Goal: Task Accomplishment & Management: Complete application form

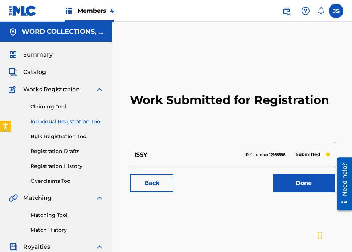
click at [66, 124] on link "Individual Registration Tool" at bounding box center [66, 122] width 73 height 8
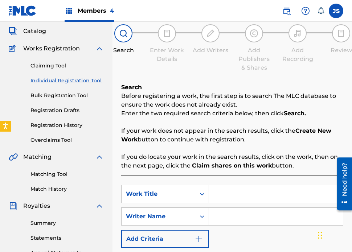
scroll to position [42, 0]
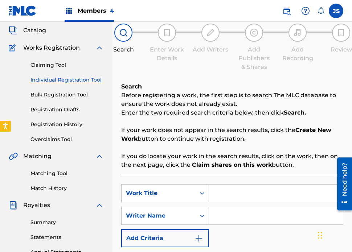
click at [43, 31] on span "Catalog" at bounding box center [34, 30] width 23 height 9
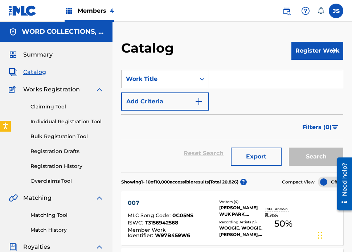
click at [223, 73] on input "Search Form" at bounding box center [276, 78] width 134 height 17
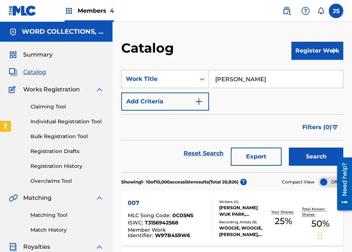
type input "connor price"
click at [289, 148] on button "Search" at bounding box center [316, 157] width 54 height 18
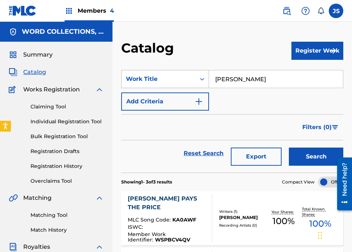
click at [187, 72] on div "Work Title" at bounding box center [165, 79] width 88 height 18
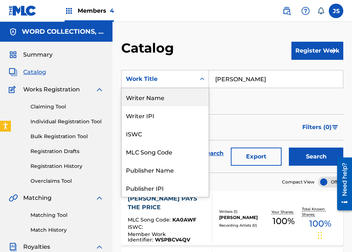
click at [162, 100] on div "Writer Name" at bounding box center [164, 97] width 87 height 18
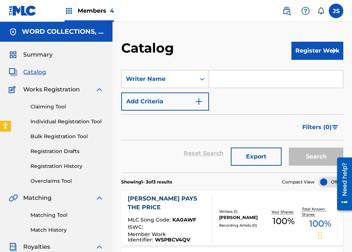
click at [230, 82] on input "Search Form" at bounding box center [276, 78] width 134 height 17
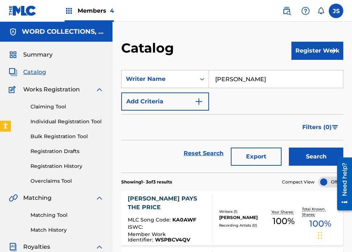
type input "connor price"
click at [289, 148] on button "Search" at bounding box center [316, 157] width 54 height 18
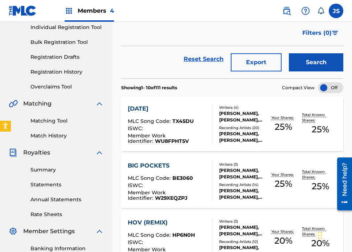
scroll to position [95, 0]
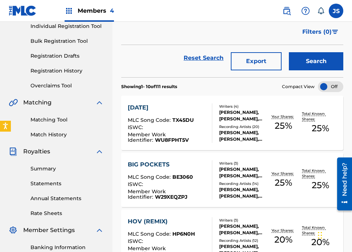
click at [176, 136] on div "Member Work Identifier : WU8FPHT5V" at bounding box center [167, 137] width 78 height 11
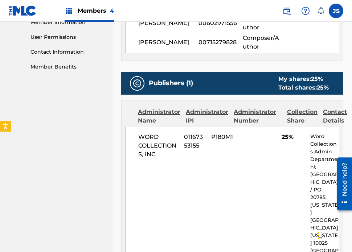
scroll to position [336, 0]
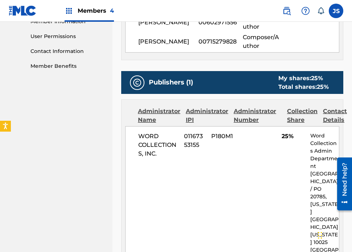
click at [176, 136] on span "WORD COLLECTIONS, INC." at bounding box center [158, 145] width 40 height 26
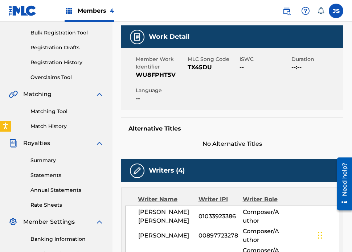
scroll to position [0, 0]
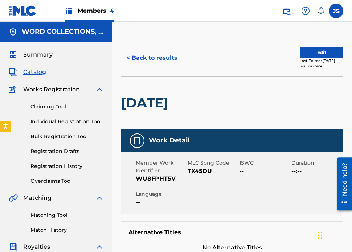
click at [60, 124] on link "Individual Registration Tool" at bounding box center [66, 122] width 73 height 8
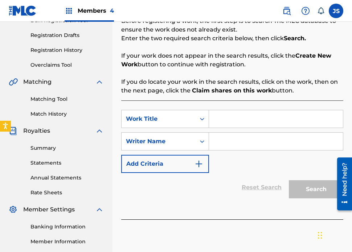
scroll to position [127, 0]
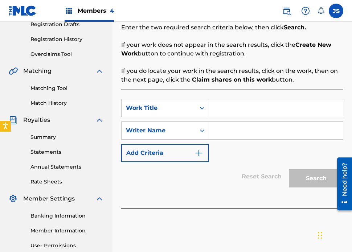
click at [230, 102] on input "Search Form" at bounding box center [276, 107] width 134 height 17
type input "buffalo"
click at [256, 127] on input "Search Form" at bounding box center [276, 130] width 134 height 17
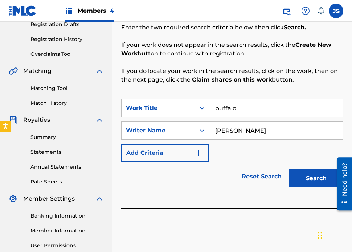
type input "connor price"
click at [289, 169] on button "Search" at bounding box center [316, 178] width 54 height 18
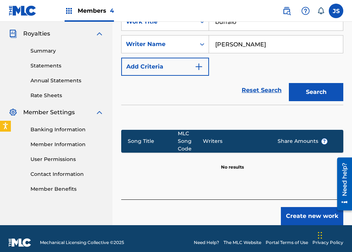
scroll to position [215, 0]
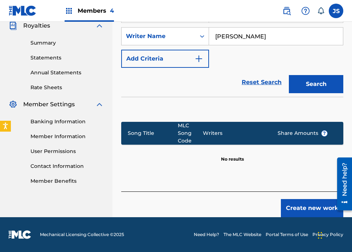
click at [297, 203] on button "Create new work" at bounding box center [312, 208] width 62 height 18
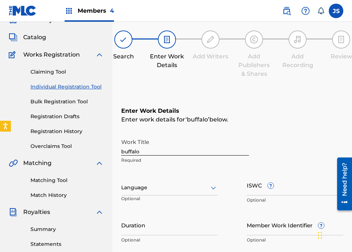
scroll to position [40, 0]
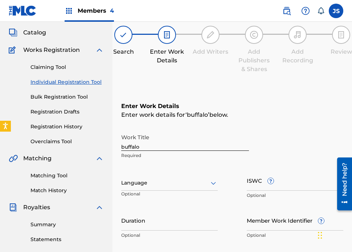
click at [144, 150] on input "buffalo" at bounding box center [185, 140] width 128 height 21
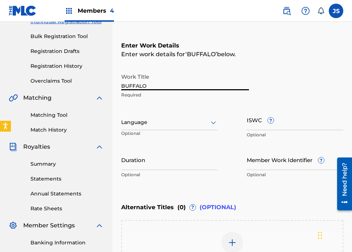
scroll to position [102, 0]
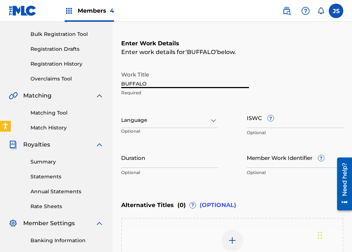
type input "BUFFALO"
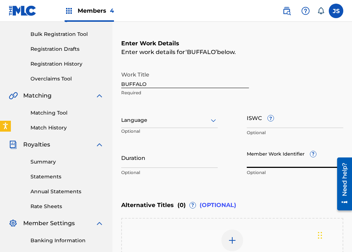
click at [271, 166] on input "Member Work Identifier ?" at bounding box center [295, 157] width 96 height 21
paste input "WBF2AUTBA"
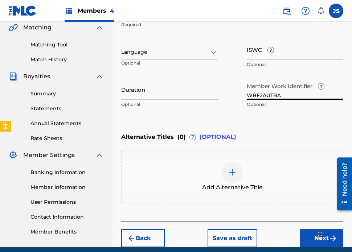
scroll to position [174, 0]
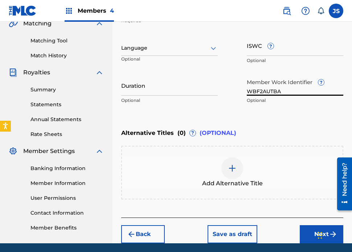
type input "WBF2AUTBA"
click at [308, 232] on button "Next" at bounding box center [322, 234] width 44 height 18
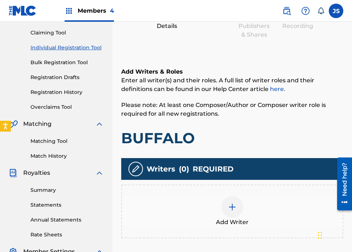
scroll to position [107, 0]
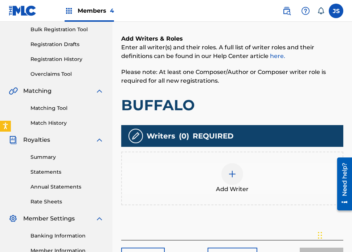
click at [232, 180] on div at bounding box center [232, 174] width 22 height 22
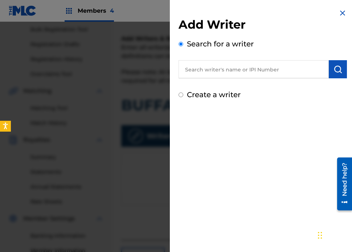
click at [223, 59] on div "Search for a writer" at bounding box center [262, 58] width 168 height 40
click at [218, 68] on input "text" at bounding box center [253, 69] width 150 height 18
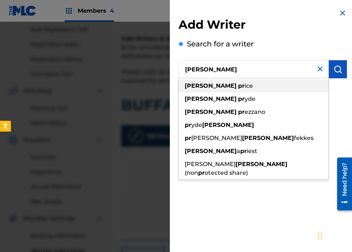
click at [244, 88] on span "ice" at bounding box center [248, 85] width 8 height 7
type input "connor price"
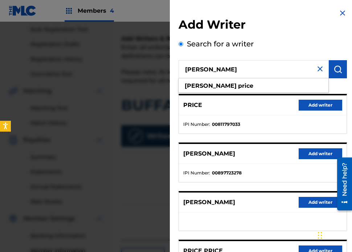
click at [315, 153] on button "Add writer" at bounding box center [320, 153] width 44 height 11
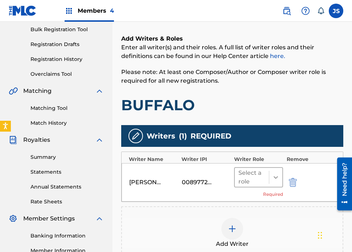
click at [273, 177] on icon at bounding box center [275, 177] width 7 height 7
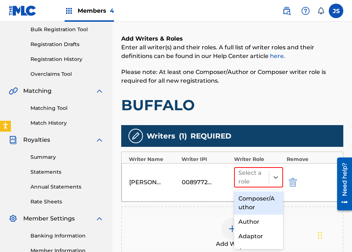
click at [264, 195] on div "Composer/Author" at bounding box center [258, 202] width 49 height 23
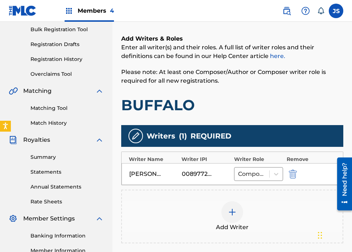
click at [232, 206] on div at bounding box center [232, 212] width 22 height 22
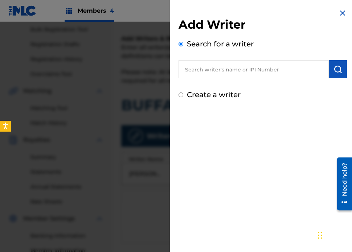
click at [212, 58] on div "Search for a writer" at bounding box center [262, 58] width 168 height 40
click at [206, 61] on input "text" at bounding box center [253, 69] width 150 height 18
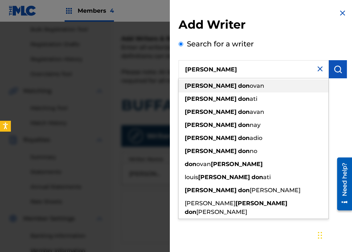
click at [249, 87] on span "ovan" at bounding box center [256, 85] width 15 height 7
type input "nicolas donovan"
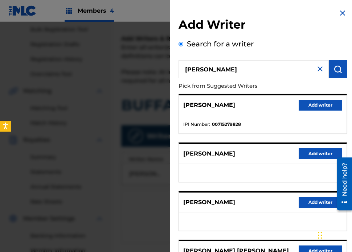
click at [306, 103] on button "Add writer" at bounding box center [320, 105] width 44 height 11
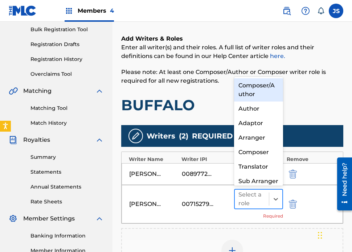
click at [261, 199] on div at bounding box center [251, 199] width 27 height 10
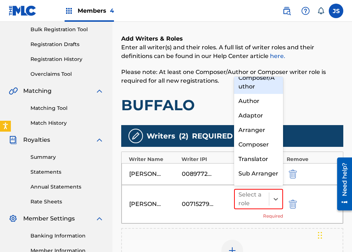
click at [257, 85] on div "Composer/Author" at bounding box center [258, 82] width 49 height 23
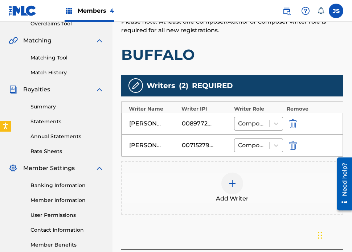
scroll to position [159, 0]
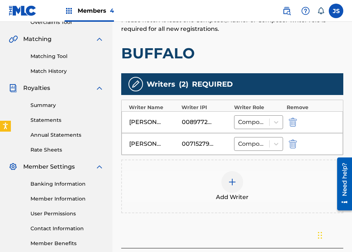
click at [239, 168] on div "Add Writer" at bounding box center [232, 187] width 222 height 54
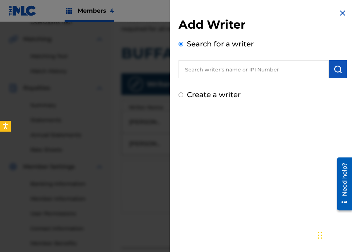
click at [234, 65] on input "text" at bounding box center [253, 69] width 150 height 18
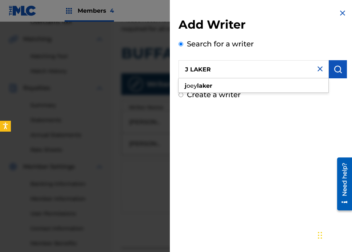
type input "J LAKER"
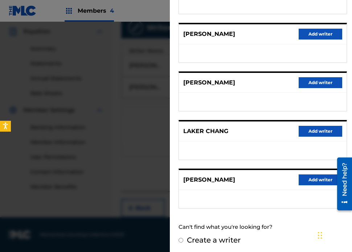
scroll to position [122, 0]
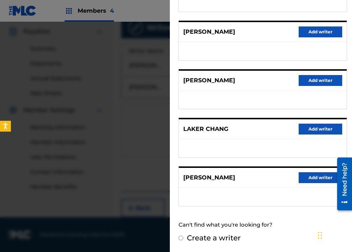
click at [182, 238] on input "Create a writer" at bounding box center [180, 238] width 5 height 5
radio input "false"
radio input "true"
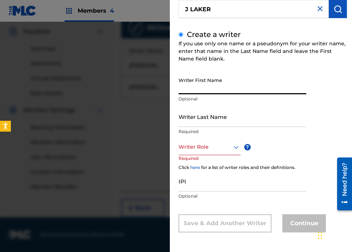
click at [200, 86] on input "Writer First Name" at bounding box center [242, 84] width 128 height 21
type input "J"
click at [199, 116] on input "Writer Last Name" at bounding box center [242, 116] width 128 height 21
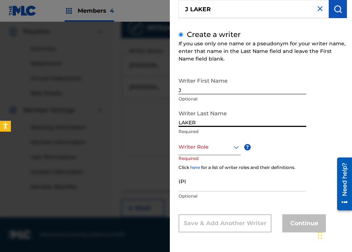
type input "LAKER"
click at [211, 143] on div at bounding box center [209, 147] width 62 height 9
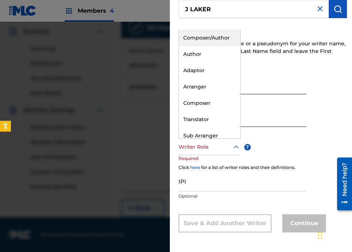
click at [212, 42] on div "Composer/Author" at bounding box center [209, 38] width 61 height 16
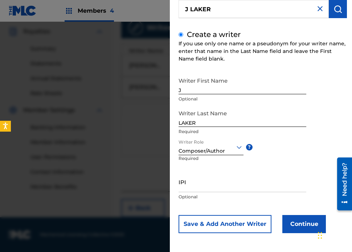
scroll to position [61, 0]
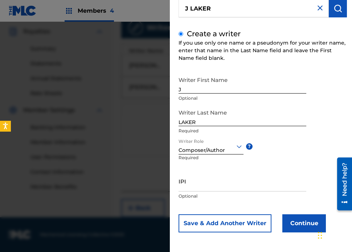
click at [285, 223] on button "Continue" at bounding box center [304, 223] width 44 height 18
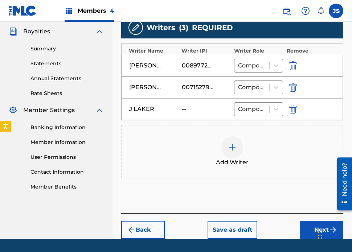
click at [236, 146] on img at bounding box center [232, 147] width 9 height 9
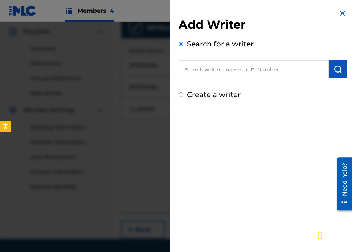
click at [236, 67] on input "text" at bounding box center [253, 69] width 150 height 18
paste input "CHRISTIAN LEE FERRARI"
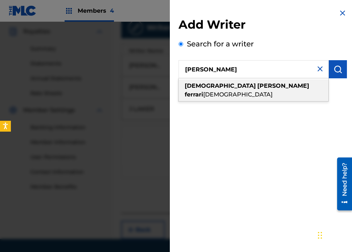
click at [203, 91] on strong "ferrari" at bounding box center [194, 94] width 18 height 7
type input "christian lee ferrari sagum"
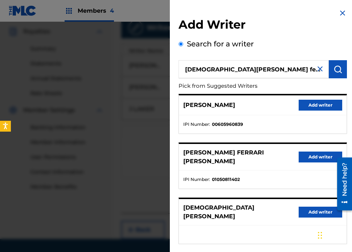
click at [317, 154] on button "Add writer" at bounding box center [320, 157] width 44 height 11
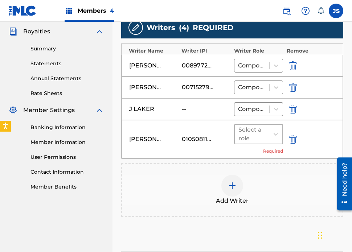
click at [259, 134] on div at bounding box center [251, 134] width 27 height 10
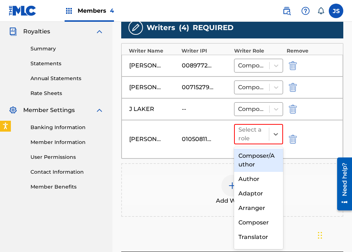
click at [248, 160] on div "Composer/Author" at bounding box center [258, 160] width 49 height 23
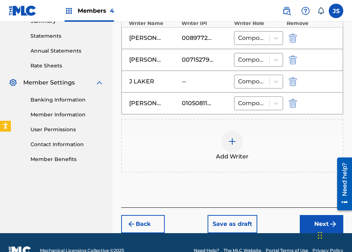
scroll to position [259, 0]
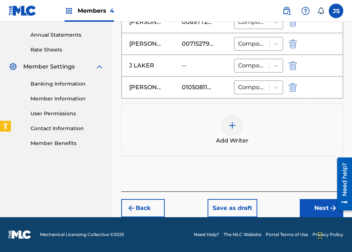
click at [305, 205] on button "Next" at bounding box center [322, 208] width 44 height 18
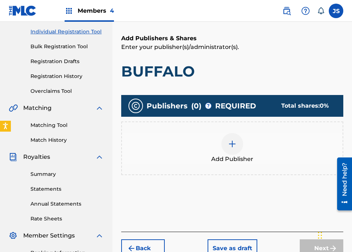
scroll to position [108, 0]
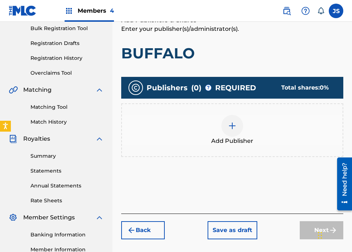
click at [228, 128] on img at bounding box center [232, 125] width 9 height 9
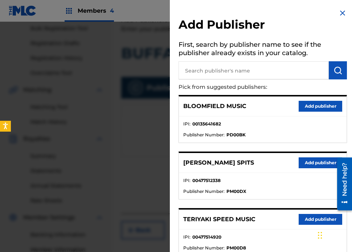
click at [211, 62] on input "text" at bounding box center [253, 70] width 150 height 18
type input "[PERSON_NAME]"
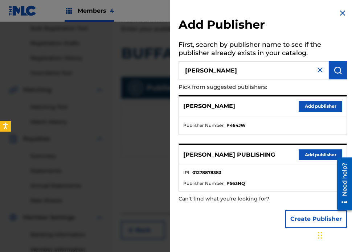
click at [301, 156] on button "Add publisher" at bounding box center [320, 154] width 44 height 11
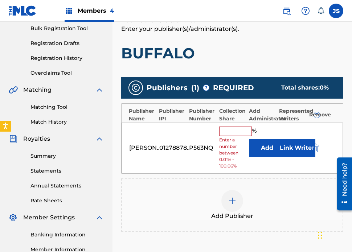
click at [228, 132] on input "text" at bounding box center [235, 131] width 33 height 9
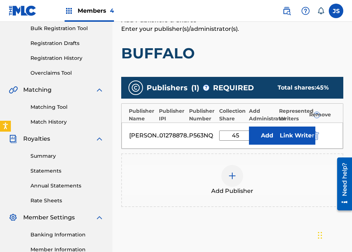
type input "45"
click at [261, 139] on button "Add" at bounding box center [267, 136] width 36 height 18
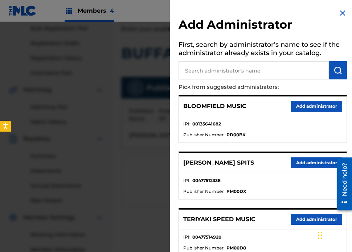
click at [227, 73] on input "text" at bounding box center [253, 70] width 150 height 18
type input "WORD"
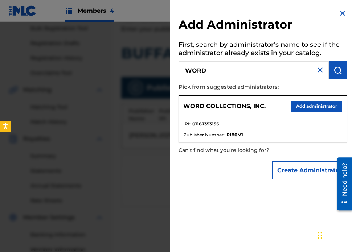
click at [322, 106] on button "Add administrator" at bounding box center [316, 106] width 51 height 11
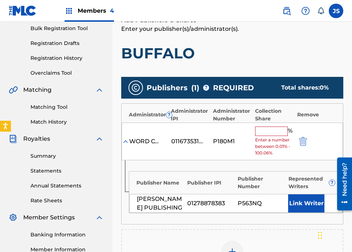
click at [264, 128] on input "text" at bounding box center [271, 131] width 33 height 9
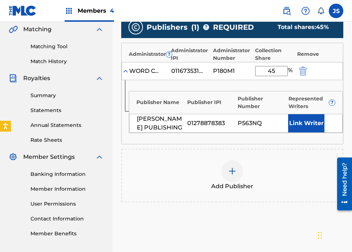
scroll to position [244, 0]
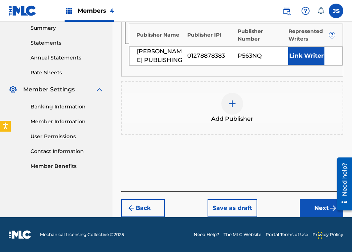
type input "45"
click at [310, 205] on button "Next" at bounding box center [322, 208] width 44 height 18
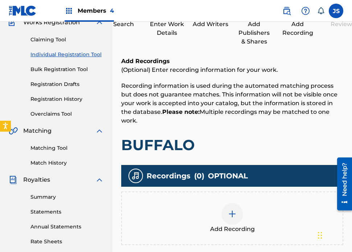
scroll to position [68, 0]
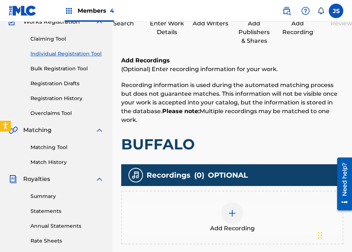
click at [221, 204] on div at bounding box center [232, 213] width 22 height 22
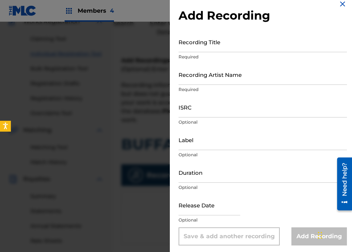
scroll to position [9, 0]
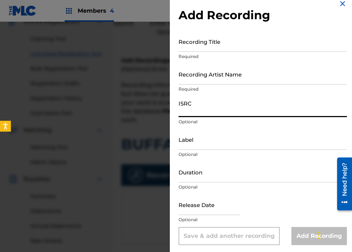
click at [201, 109] on input "ISRC" at bounding box center [262, 106] width 168 height 21
paste input "QZWFH2584103"
type input "QZWFH2584103"
click at [201, 44] on input "Recording Title" at bounding box center [262, 41] width 168 height 21
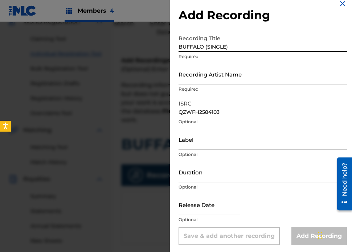
type input "BUFFALO (SINGLE)"
click at [240, 80] on input "Recording Artist Name" at bounding box center [262, 74] width 168 height 21
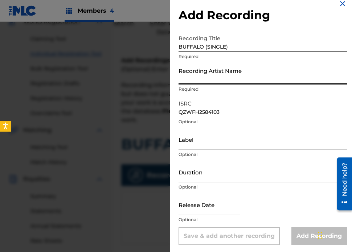
paste input "CONNOR PRICE & NIC D"
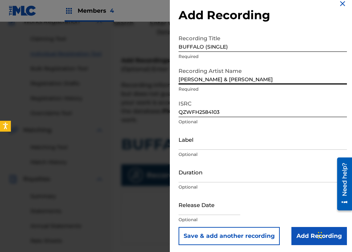
scroll to position [11, 0]
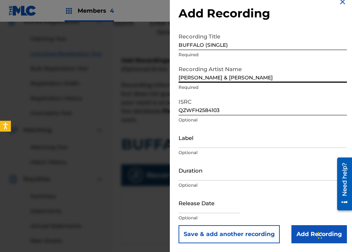
type input "CONNOR PRICE & NIC D"
click at [302, 236] on input "Add Recording" at bounding box center [318, 234] width 55 height 18
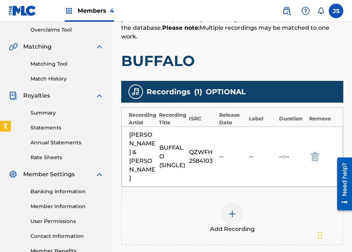
scroll to position [198, 0]
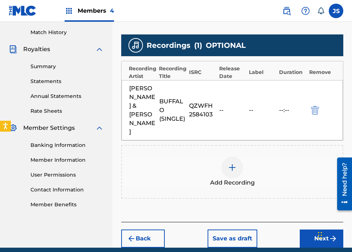
click at [313, 230] on button "Next" at bounding box center [322, 239] width 44 height 18
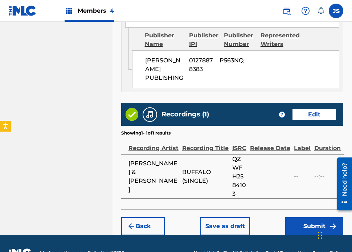
scroll to position [538, 0]
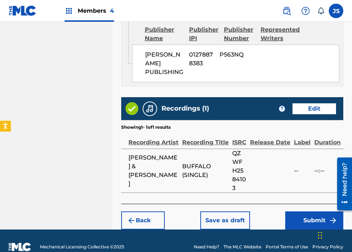
click at [295, 211] on button "Submit" at bounding box center [314, 220] width 58 height 18
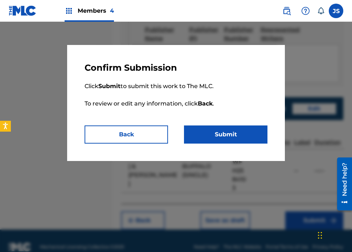
click at [245, 130] on button "Submit" at bounding box center [225, 134] width 83 height 18
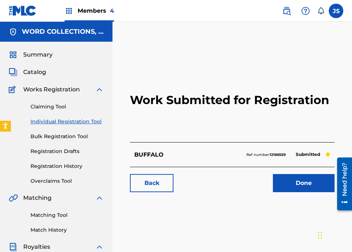
click at [314, 185] on link "Done" at bounding box center [304, 183] width 62 height 18
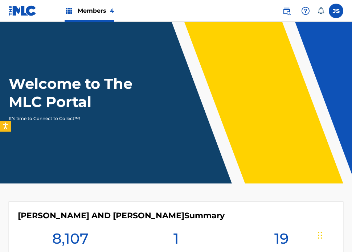
click at [86, 8] on span "Members 4" at bounding box center [96, 11] width 36 height 8
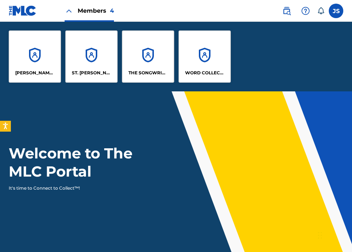
click at [205, 54] on div "WORD COLLECTIONS, INC." at bounding box center [204, 56] width 52 height 52
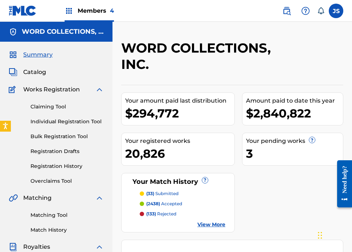
click at [37, 74] on span "Catalog" at bounding box center [34, 72] width 23 height 9
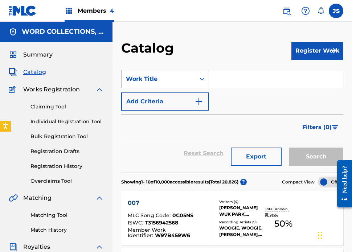
click at [156, 75] on div "Work Title" at bounding box center [158, 79] width 65 height 9
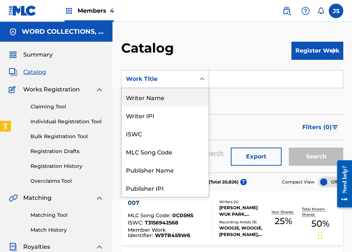
click at [156, 101] on div "Writer Name" at bounding box center [164, 97] width 87 height 18
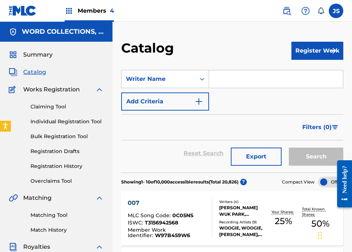
click at [241, 86] on input "Search Form" at bounding box center [276, 78] width 134 height 17
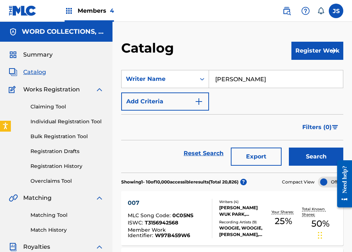
type input "[PERSON_NAME]"
click at [289, 148] on button "Search" at bounding box center [316, 157] width 54 height 18
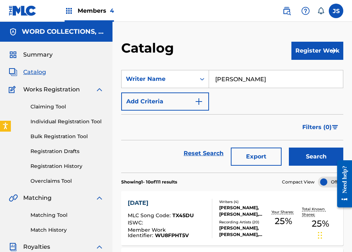
click at [210, 236] on div at bounding box center [209, 219] width 6 height 40
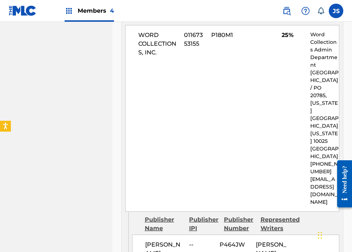
scroll to position [439, 0]
